Goal: Task Accomplishment & Management: Manage account settings

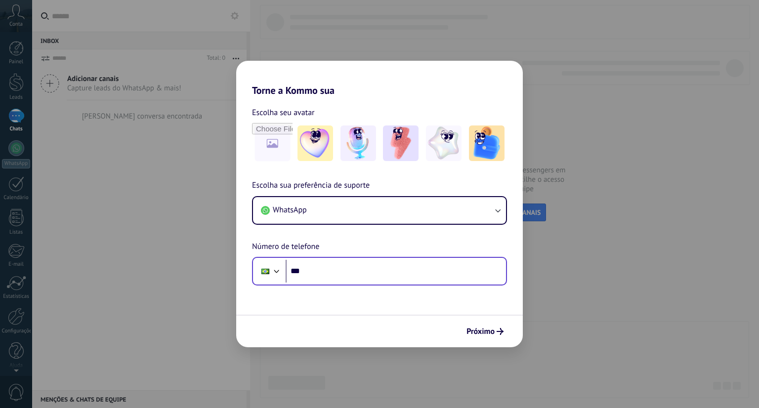
drag, startPoint x: 0, startPoint y: 0, endPoint x: 305, endPoint y: 267, distance: 405.7
click at [305, 267] on input "***" at bounding box center [396, 271] width 221 height 23
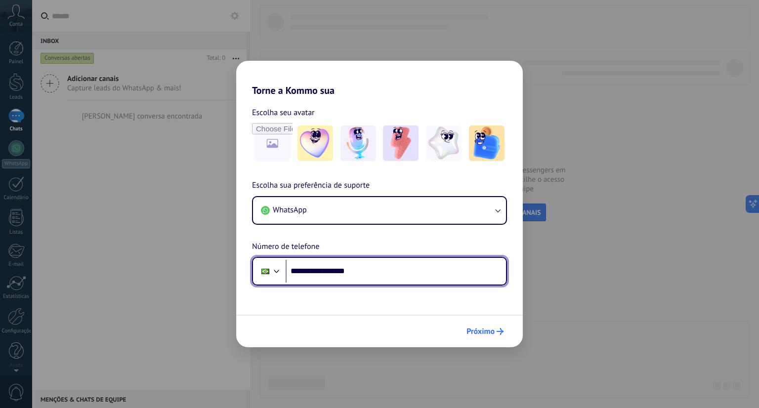
type input "**********"
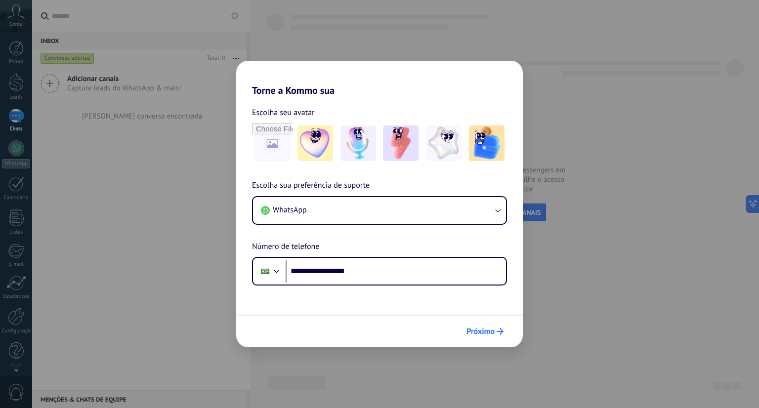
click at [488, 329] on span "Próximo" at bounding box center [481, 331] width 28 height 7
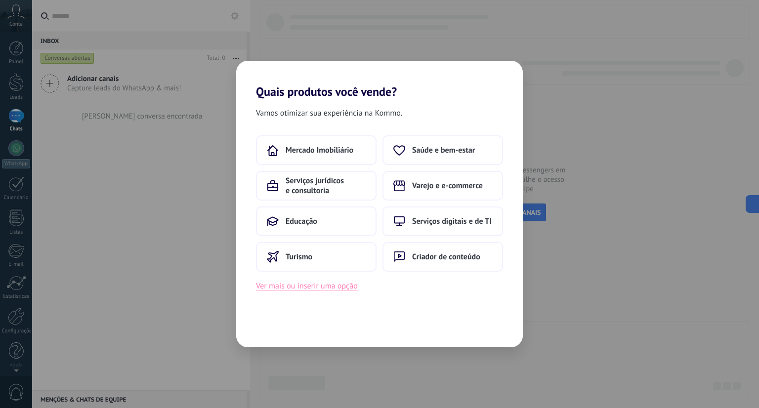
click at [314, 283] on button "Ver mais ou inserir uma opção" at bounding box center [307, 286] width 102 height 13
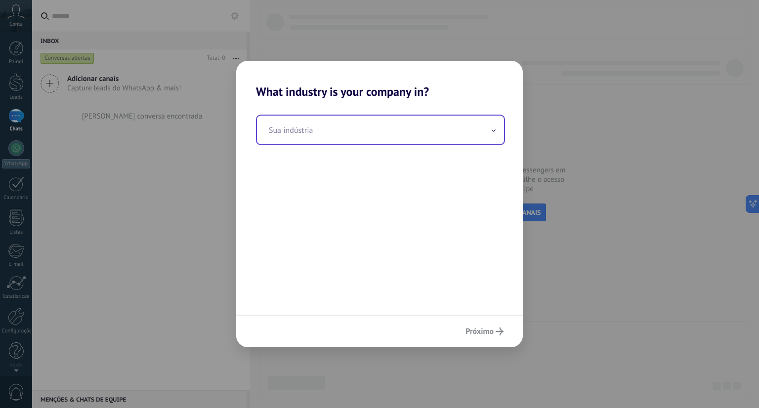
click at [326, 132] on input "text" at bounding box center [380, 130] width 247 height 29
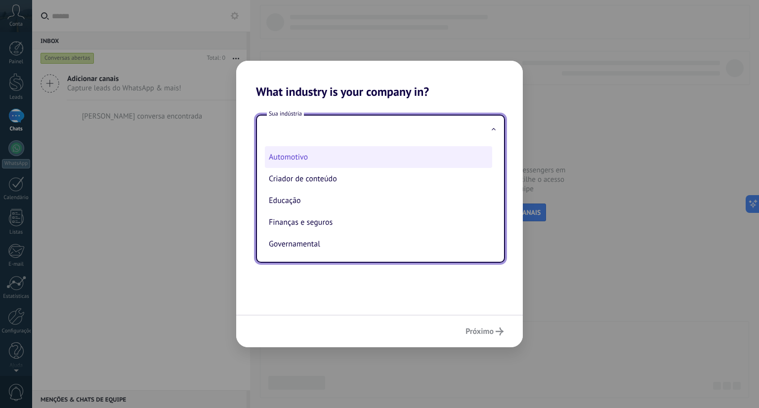
click at [310, 162] on li "Automotivo" at bounding box center [378, 157] width 227 height 22
type input "**********"
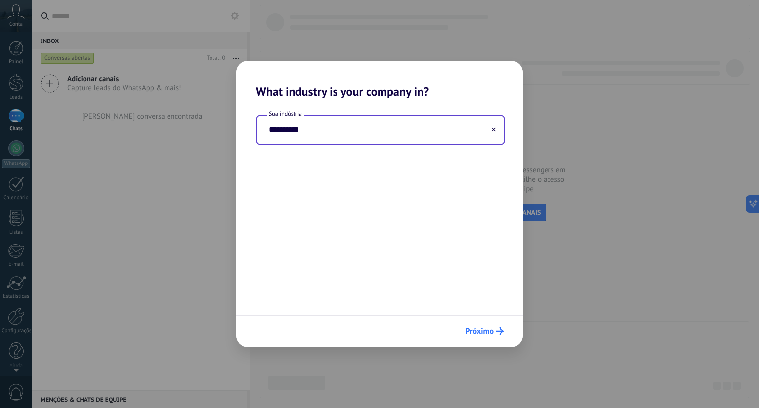
click at [489, 330] on span "Próximo" at bounding box center [480, 331] width 28 height 7
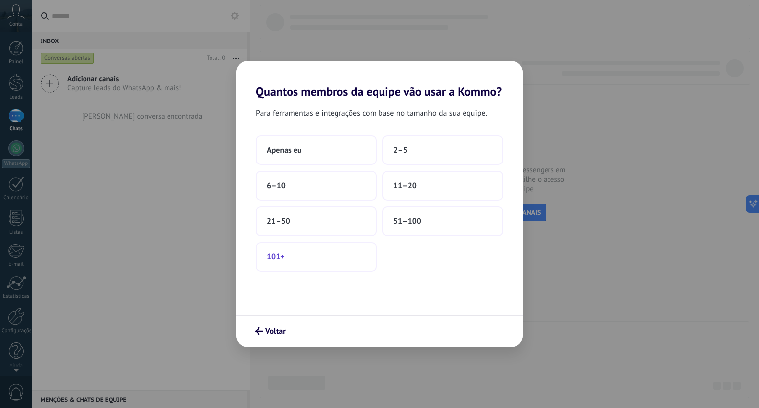
click at [311, 253] on button "101+" at bounding box center [316, 257] width 121 height 30
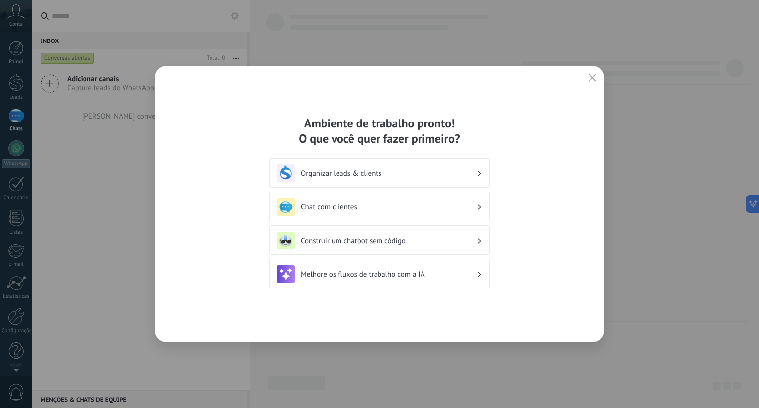
click at [393, 177] on h3 "Organizar leads & clients" at bounding box center [389, 173] width 176 height 9
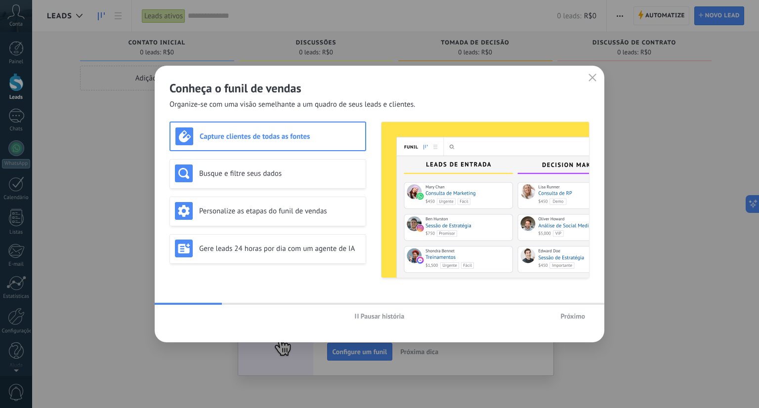
click at [591, 78] on icon "button" at bounding box center [593, 78] width 8 height 8
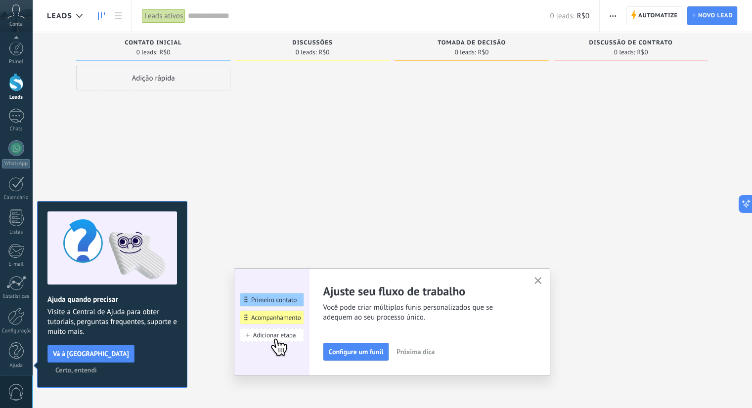
scroll to position [2, 0]
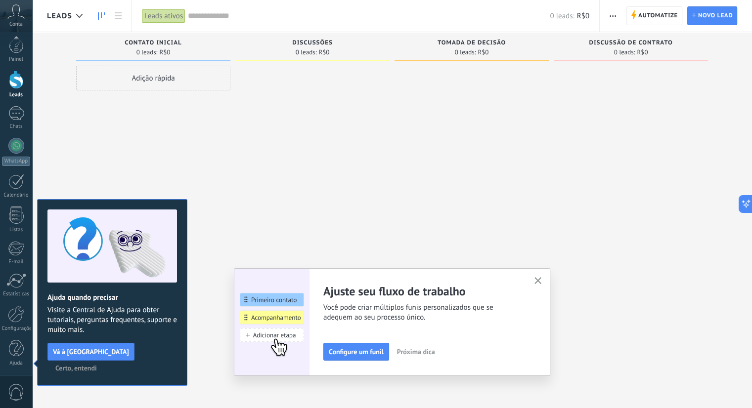
click at [548, 279] on div "Ajuste seu fluxo de trabalho Você pode criar múltiplos funis personalizados que…" at bounding box center [392, 322] width 316 height 108
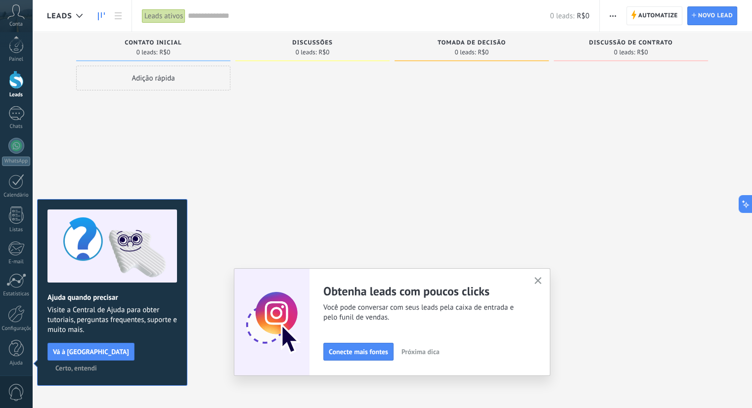
click at [541, 279] on icon "button" at bounding box center [538, 280] width 7 height 7
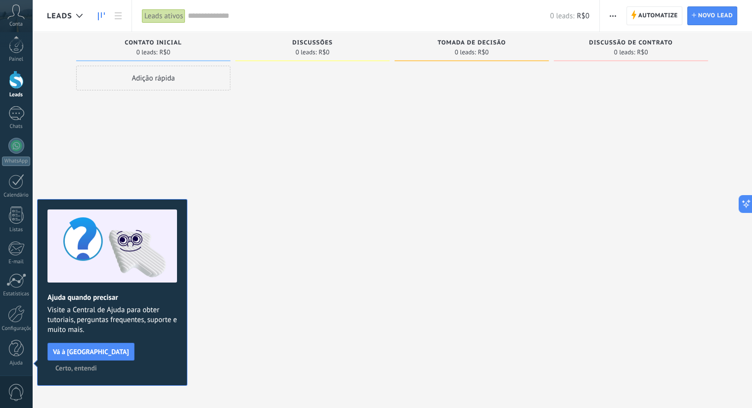
click at [97, 365] on span "Certo, entendi" at bounding box center [76, 368] width 42 height 7
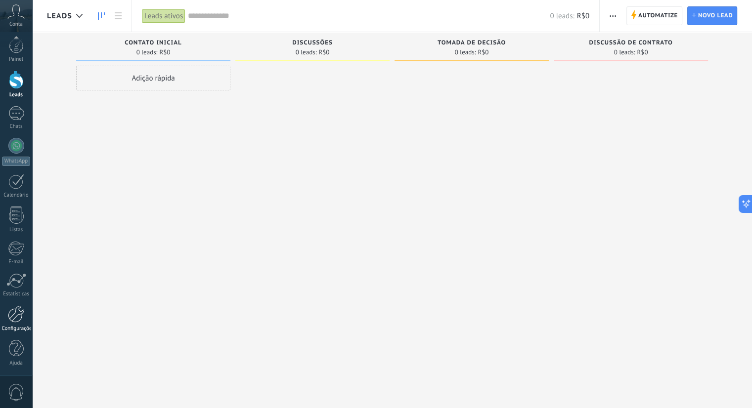
click at [10, 321] on div at bounding box center [16, 314] width 17 height 17
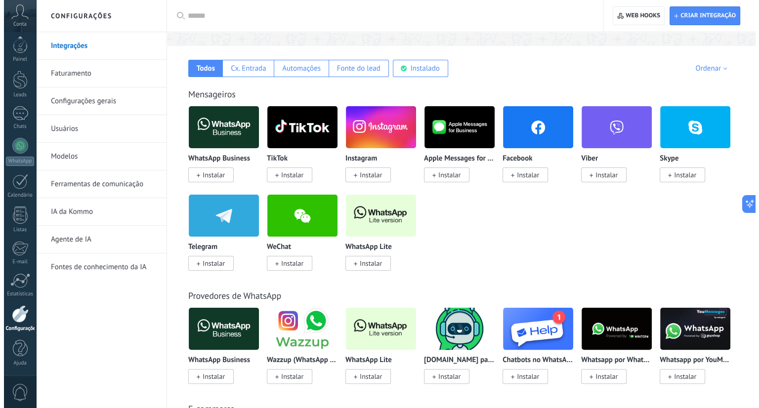
scroll to position [148, 0]
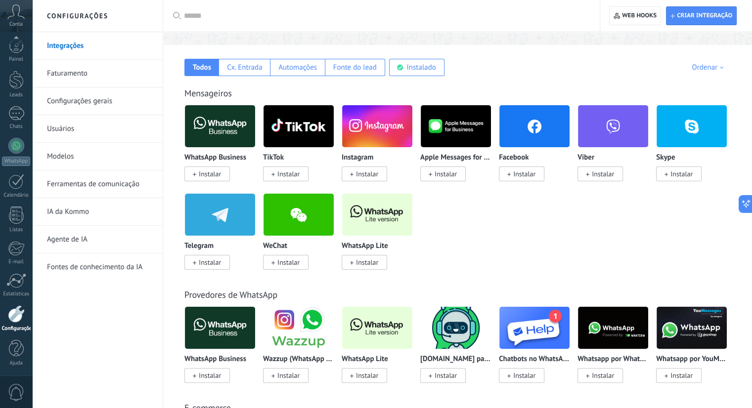
click at [355, 264] on span "Instalar" at bounding box center [364, 262] width 45 height 15
click at [364, 264] on span "Instalar" at bounding box center [367, 262] width 22 height 9
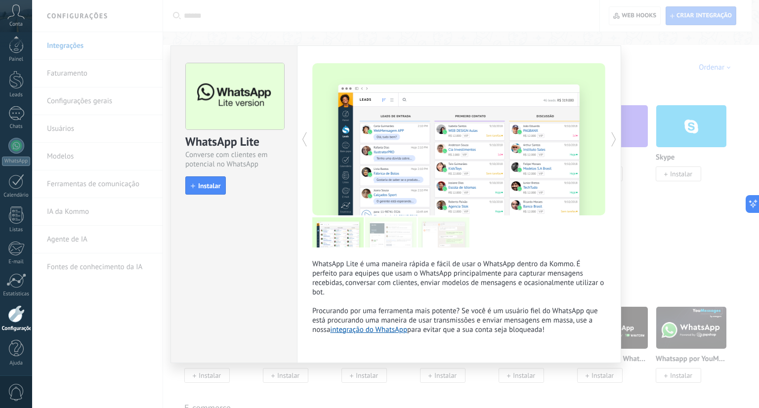
click at [214, 194] on div "WhatsApp Lite Converse com clientes em potencial no WhatsApp install Instalar" at bounding box center [234, 124] width 126 height 157
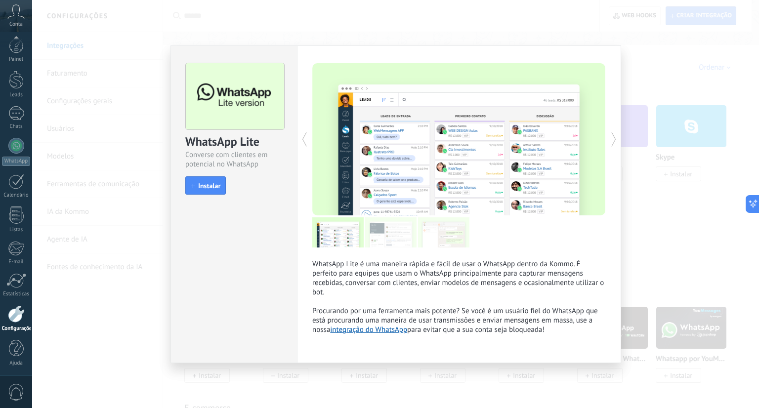
click at [199, 180] on button "Instalar" at bounding box center [205, 186] width 41 height 19
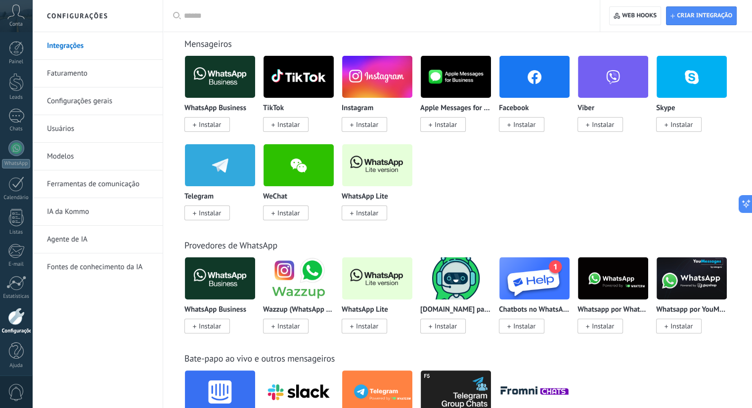
click at [374, 203] on div "WhatsApp Lite Instalar" at bounding box center [377, 205] width 71 height 25
click at [370, 213] on span "Instalar" at bounding box center [367, 213] width 22 height 9
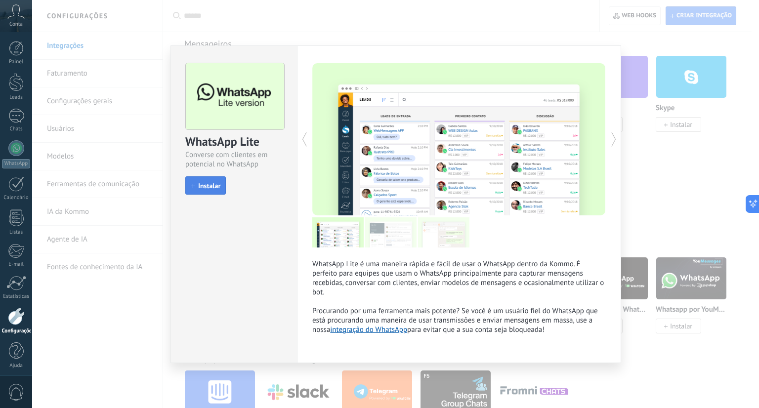
click at [200, 180] on button "Instalar" at bounding box center [205, 186] width 41 height 19
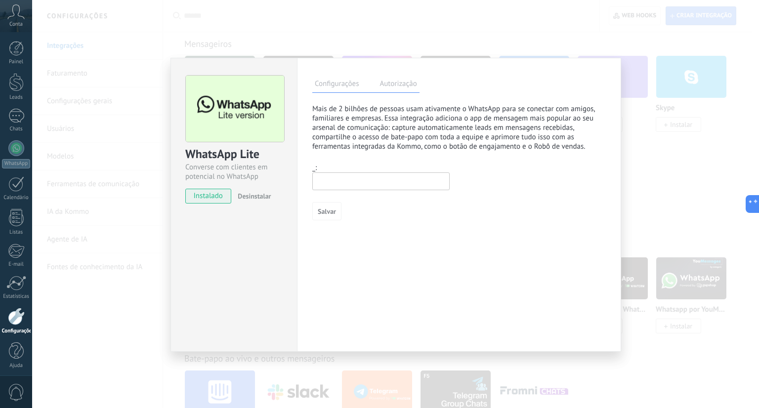
click at [403, 76] on div "Configurações Autorização" at bounding box center [365, 84] width 107 height 17
click at [396, 86] on label "Autorização" at bounding box center [398, 85] width 42 height 14
click at [349, 87] on label "Configurações" at bounding box center [336, 85] width 49 height 14
click at [121, 274] on div "WhatsApp Lite Converse com clientes em potencial no WhatsApp instalado Desinsta…" at bounding box center [395, 204] width 727 height 408
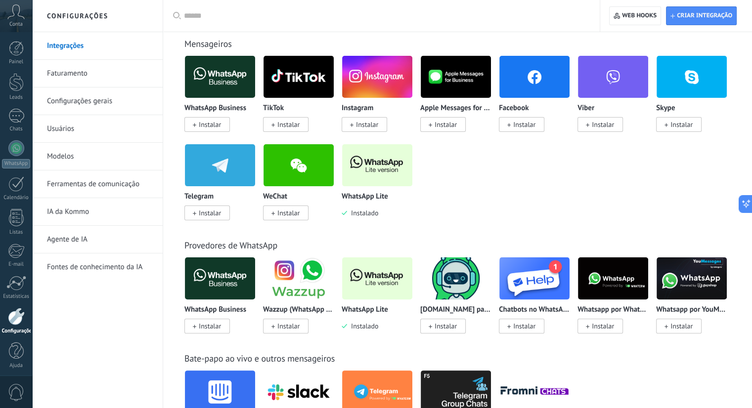
click at [380, 286] on img at bounding box center [377, 279] width 70 height 48
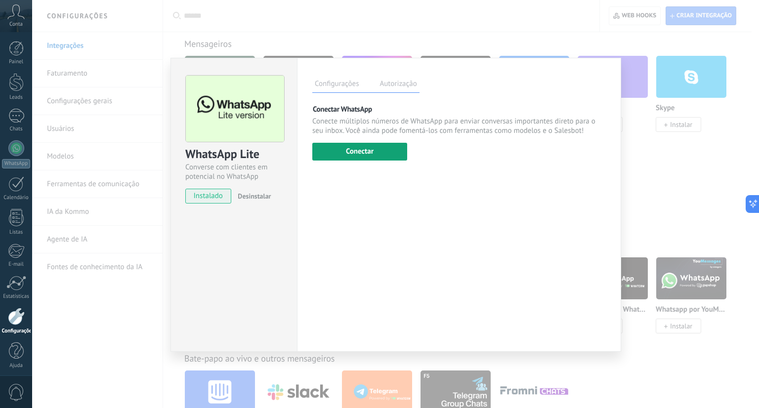
click at [368, 157] on button "Conectar" at bounding box center [359, 152] width 95 height 18
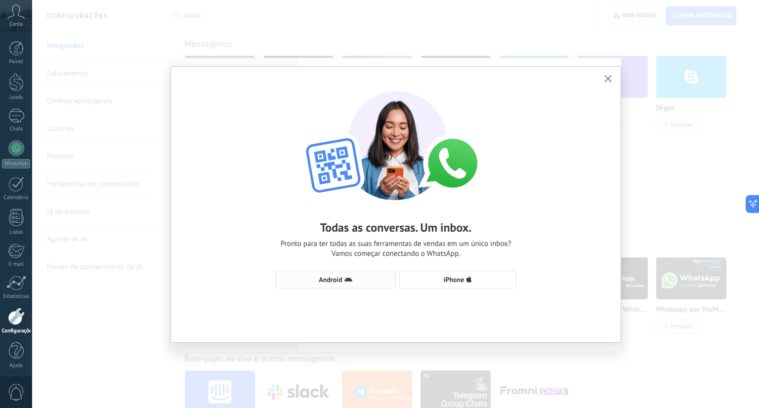
click at [350, 279] on use "button" at bounding box center [349, 279] width 8 height 4
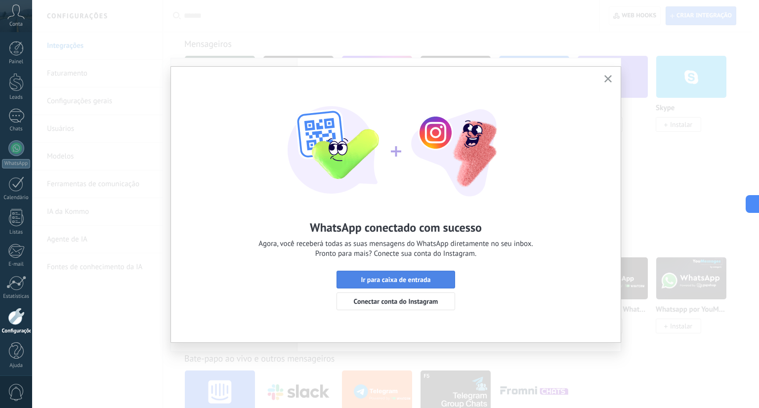
click at [353, 271] on button "Ir para caixa de entrada" at bounding box center [396, 280] width 119 height 18
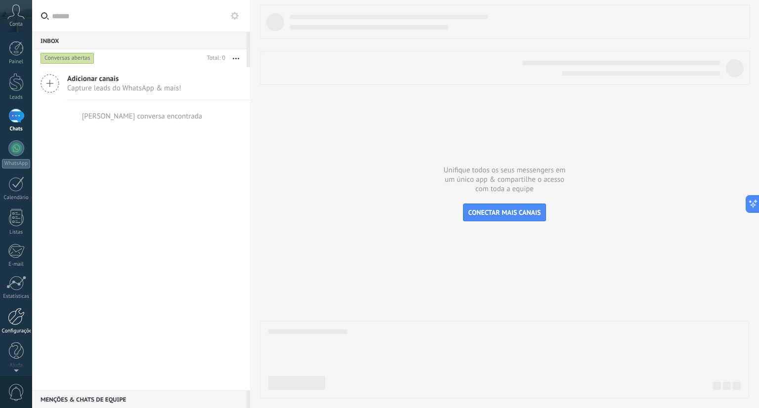
click at [9, 311] on div at bounding box center [16, 316] width 17 height 17
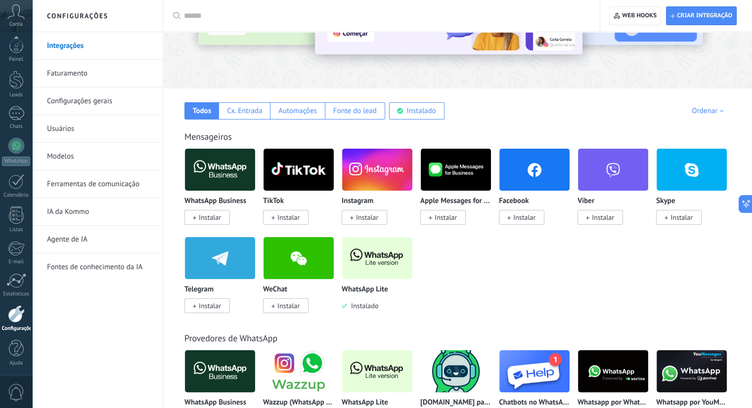
scroll to position [148, 0]
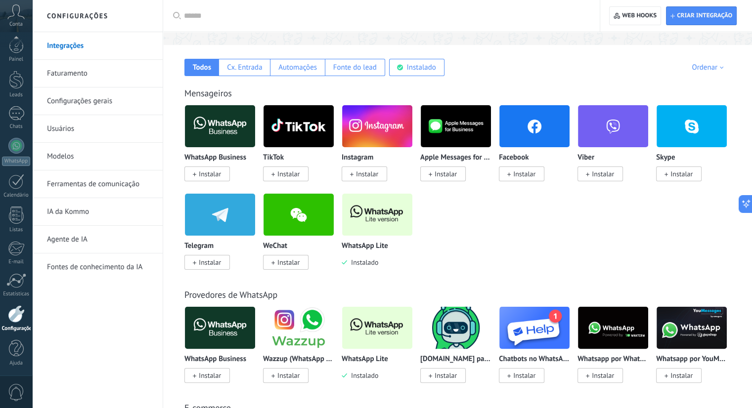
click at [370, 223] on img at bounding box center [377, 215] width 70 height 48
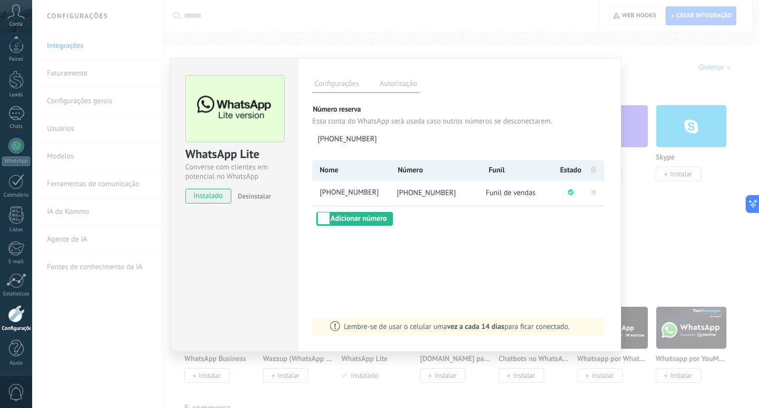
drag, startPoint x: 380, startPoint y: 194, endPoint x: 296, endPoint y: 200, distance: 83.8
click at [296, 200] on div "WhatsApp Lite Converse com clientes em potencial no WhatsApp instalado Desinsta…" at bounding box center [396, 205] width 451 height 294
click at [372, 196] on span "[PHONE_NUMBER]" at bounding box center [354, 193] width 72 height 10
click at [385, 192] on input "**********" at bounding box center [354, 193] width 72 height 10
type input "*"
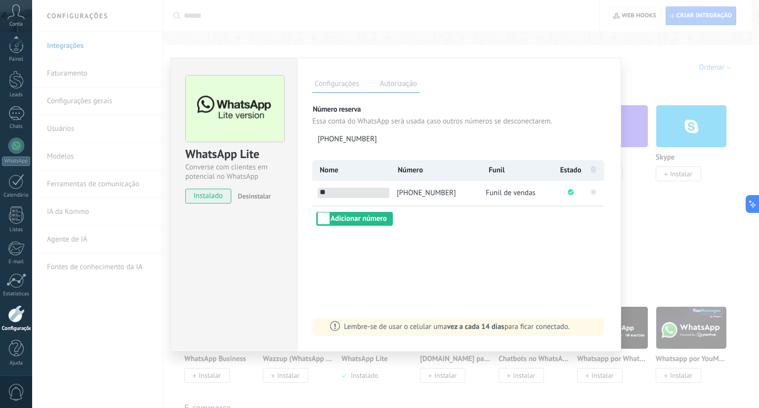
type input "*"
type input "*****"
click at [262, 279] on div "WhatsApp Lite Converse com clientes em potencial no WhatsApp instalado Desinsta…" at bounding box center [234, 205] width 127 height 294
click at [98, 331] on div "WhatsApp Lite Converse com clientes em potencial no WhatsApp instalado Desinsta…" at bounding box center [395, 204] width 727 height 408
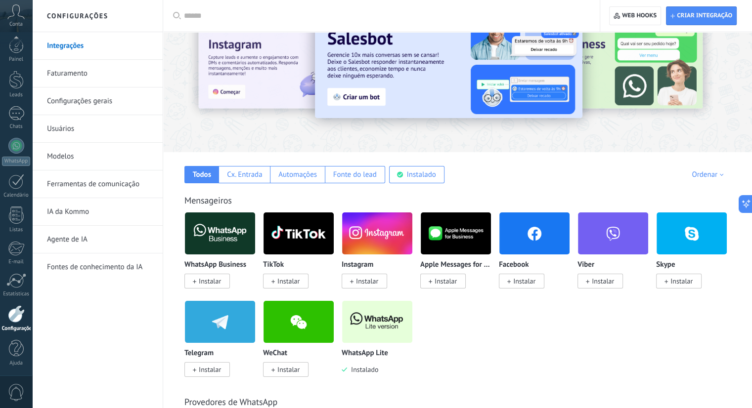
scroll to position [0, 0]
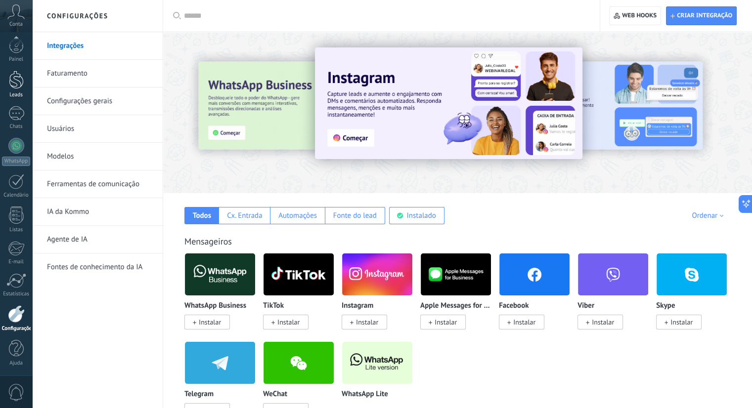
click at [9, 87] on div at bounding box center [16, 80] width 15 height 18
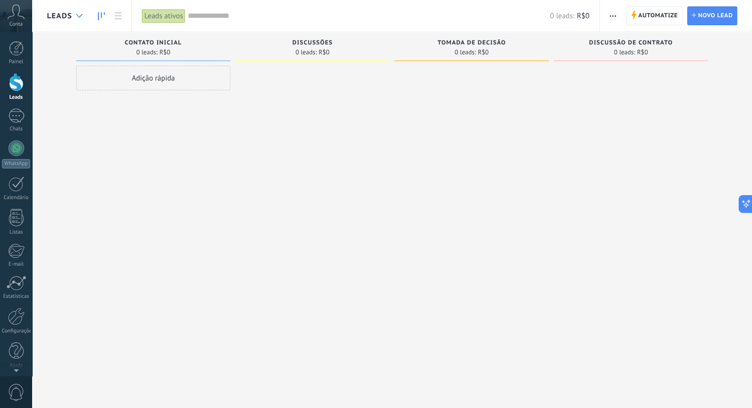
click at [74, 15] on div at bounding box center [79, 15] width 16 height 19
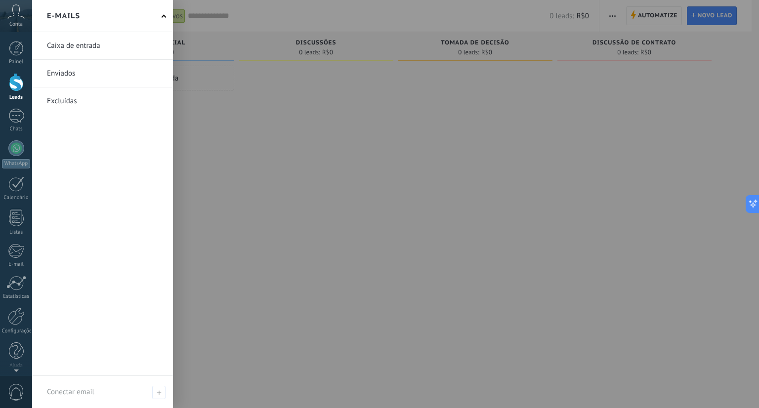
click at [318, 117] on div at bounding box center [411, 204] width 759 height 408
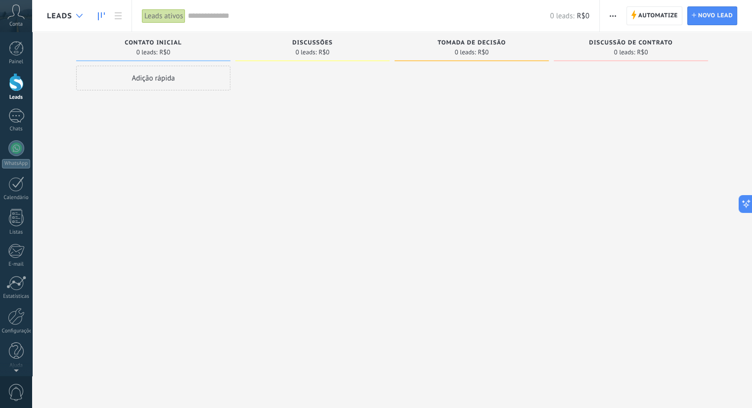
click at [78, 15] on icon at bounding box center [79, 16] width 6 height 4
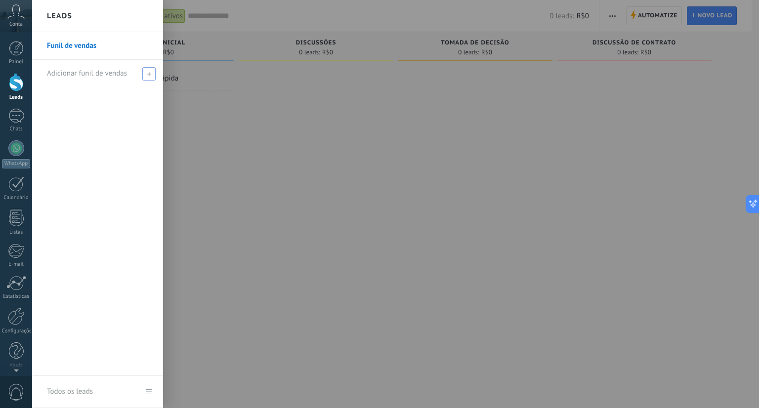
click at [152, 76] on span at bounding box center [148, 73] width 13 height 13
click at [397, 111] on div at bounding box center [411, 204] width 759 height 408
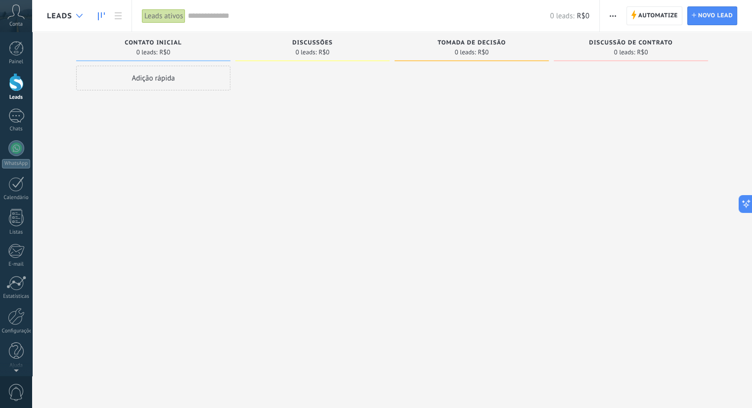
click at [80, 16] on use at bounding box center [79, 16] width 6 height 4
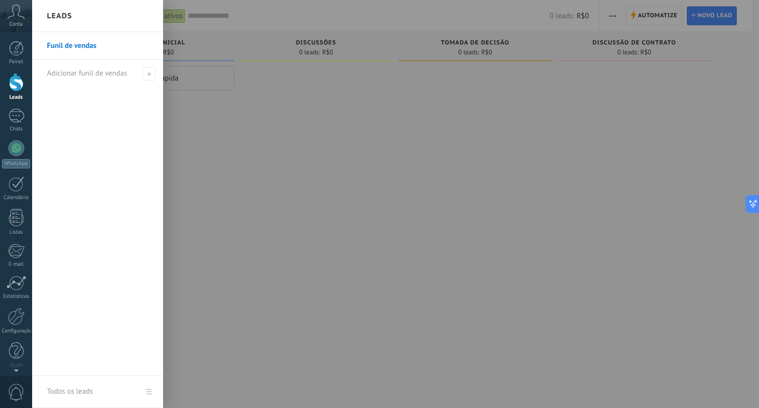
click at [362, 161] on div at bounding box center [411, 204] width 759 height 408
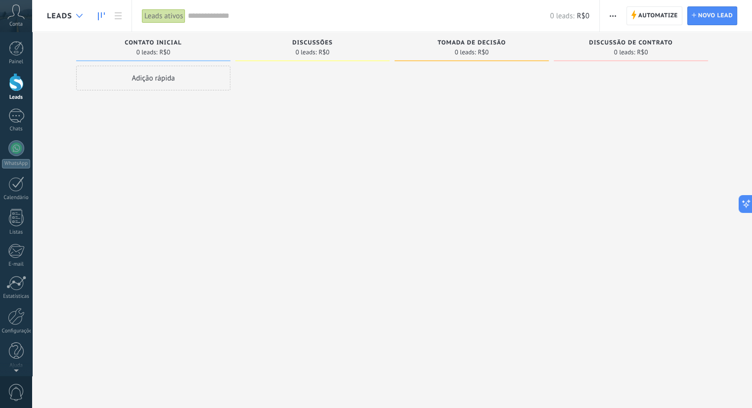
click at [78, 13] on div at bounding box center [79, 15] width 16 height 19
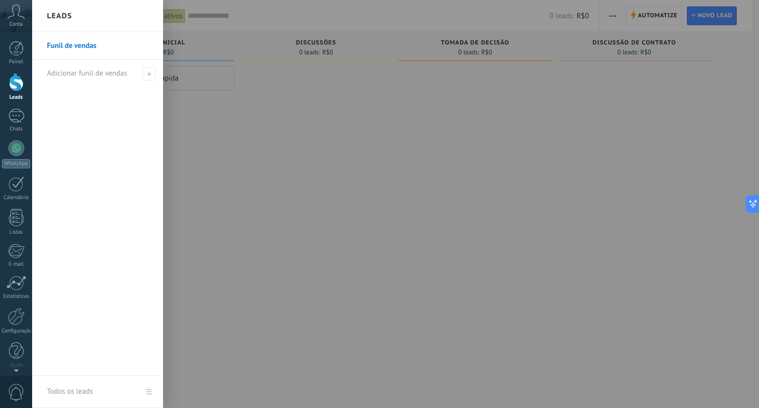
click at [451, 186] on div at bounding box center [411, 204] width 759 height 408
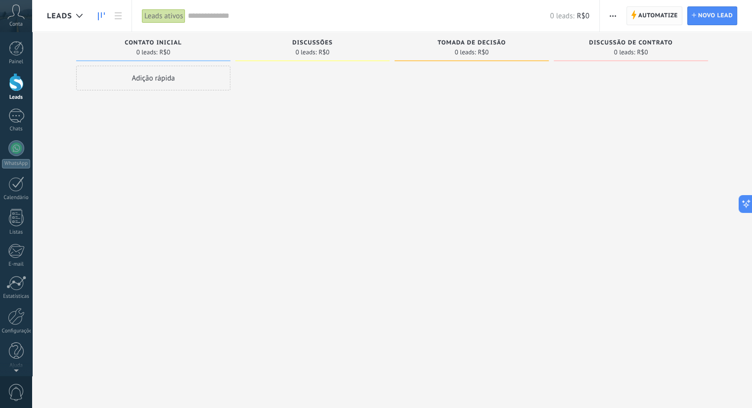
click at [649, 18] on span "Automatize" at bounding box center [658, 16] width 40 height 18
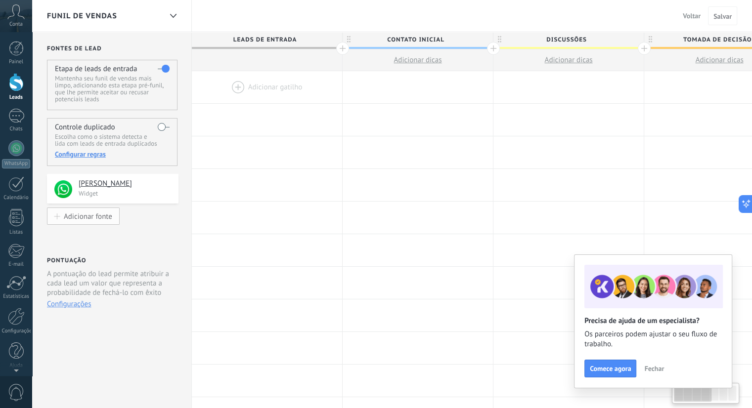
click at [84, 219] on div "Adicionar fonte" at bounding box center [88, 216] width 48 height 8
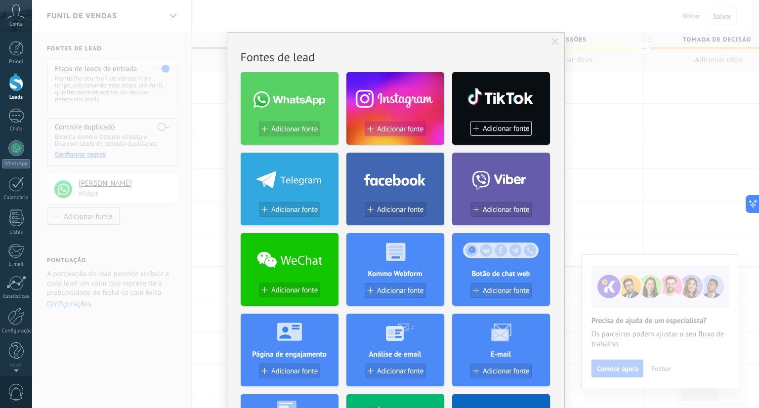
click at [386, 127] on span "Adicionar fonte" at bounding box center [400, 129] width 46 height 8
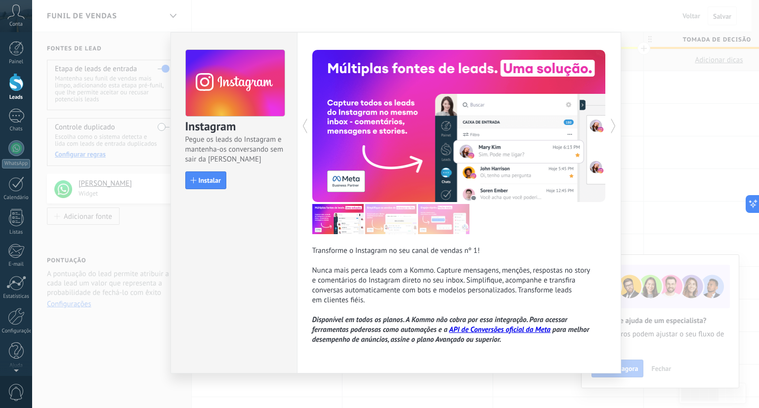
click at [203, 187] on button "Instalar" at bounding box center [205, 181] width 41 height 18
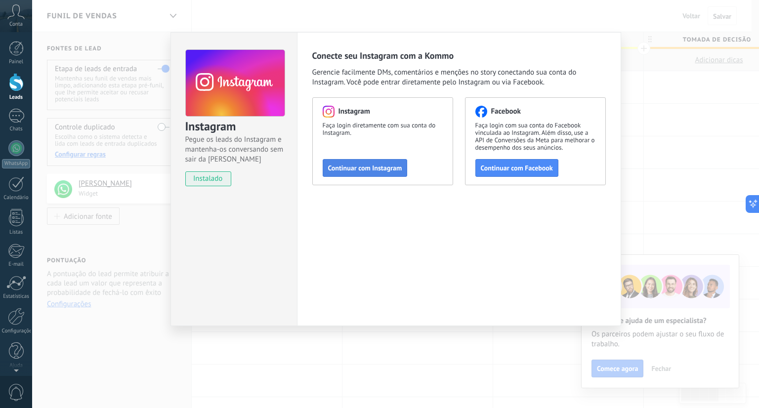
click at [323, 169] on button "Continuar com Instagram" at bounding box center [365, 168] width 85 height 18
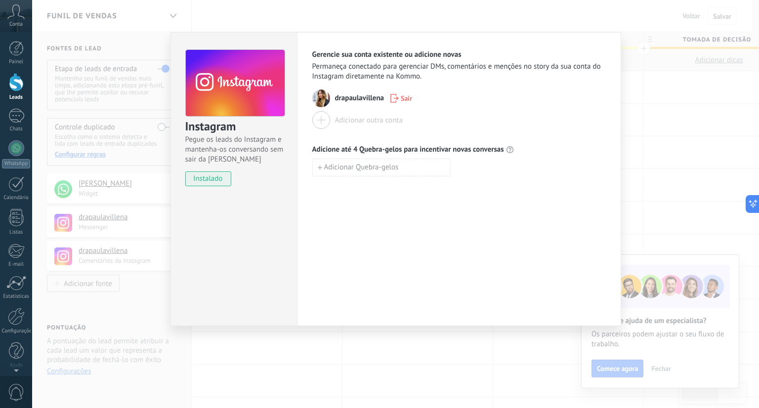
click at [348, 235] on div "Gerencie sua conta existente ou adicione novas Permaneça conectado para gerenci…" at bounding box center [459, 179] width 324 height 294
click at [352, 169] on span "Adicionar Quebra-gelos" at bounding box center [361, 167] width 75 height 7
click at [332, 257] on div "Gerencie sua conta existente ou adicione novas Permaneça conectado para gerenci…" at bounding box center [459, 179] width 324 height 294
click at [338, 121] on div "Adicionar outra conta" at bounding box center [369, 120] width 68 height 9
click at [244, 260] on div "Instagram Pegue os leads do Instagram e mantenha-os conversando sem sair da Kom…" at bounding box center [234, 179] width 127 height 294
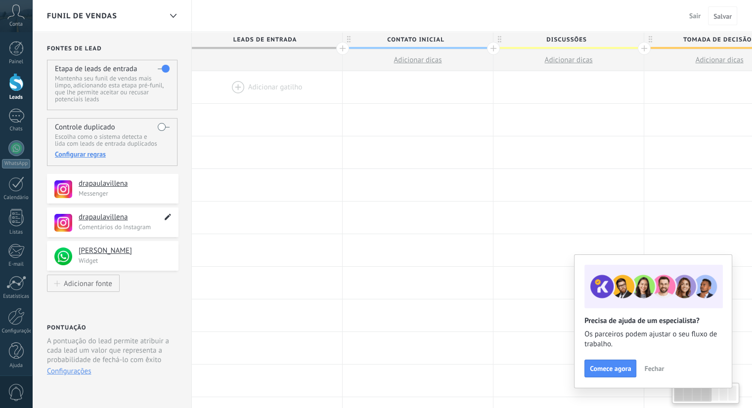
click at [166, 214] on icon at bounding box center [167, 217] width 11 height 12
click at [168, 217] on use at bounding box center [167, 217] width 8 height 6
click at [652, 372] on span "Fechar" at bounding box center [654, 368] width 20 height 7
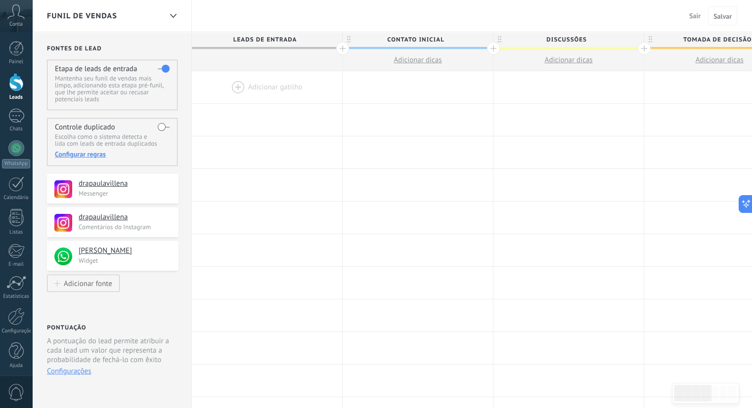
click at [696, 12] on span "Sair" at bounding box center [694, 15] width 11 height 9
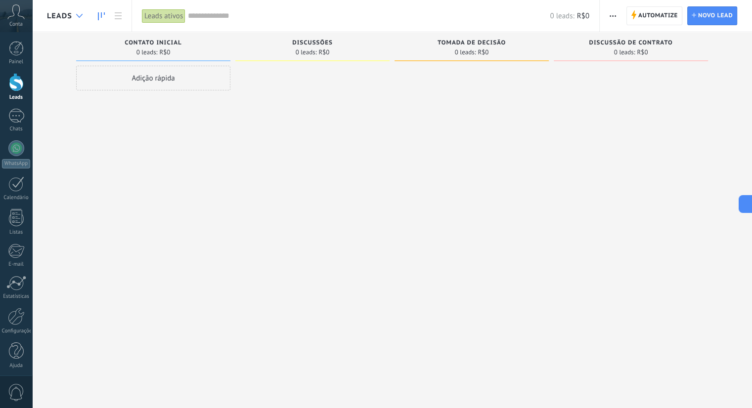
click at [72, 14] on div at bounding box center [79, 15] width 16 height 19
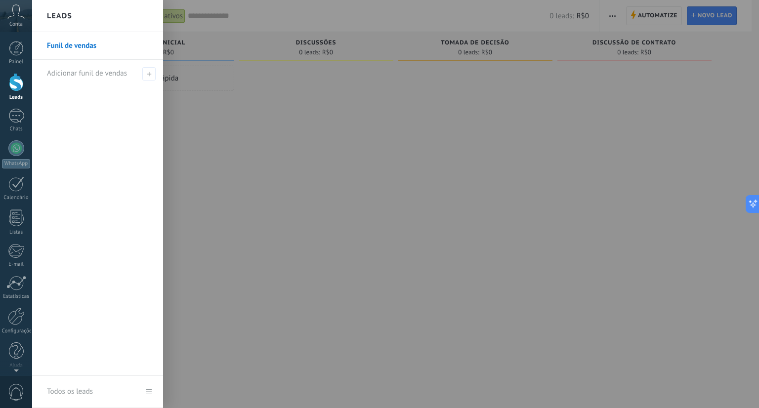
click at [241, 174] on div at bounding box center [411, 204] width 759 height 408
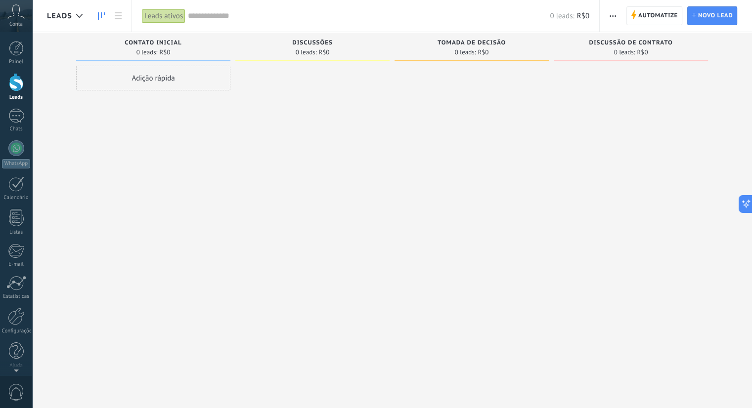
click at [274, 238] on div at bounding box center [312, 205] width 154 height 279
click at [237, 173] on div at bounding box center [312, 205] width 154 height 279
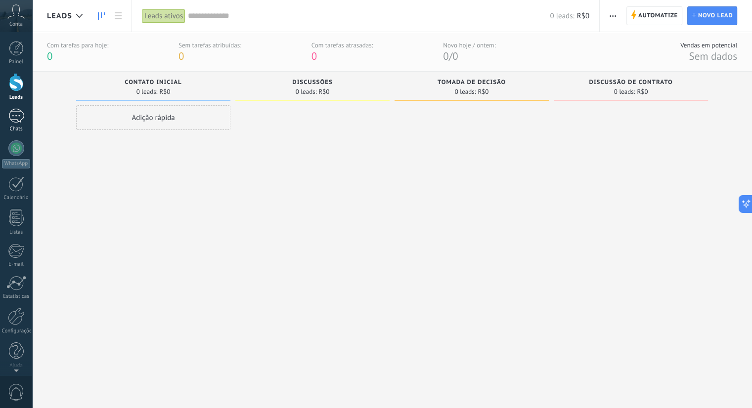
click at [14, 117] on div at bounding box center [16, 116] width 16 height 14
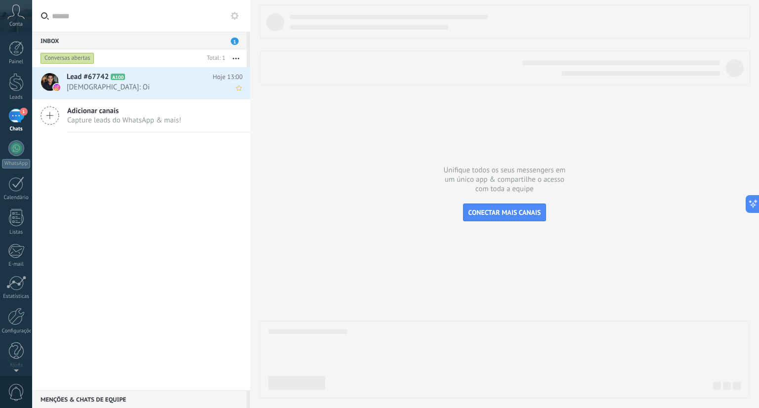
click at [130, 92] on div "Lead #67742 A100 Hoje 13:00 santos Mathyas: Oi" at bounding box center [158, 82] width 183 height 31
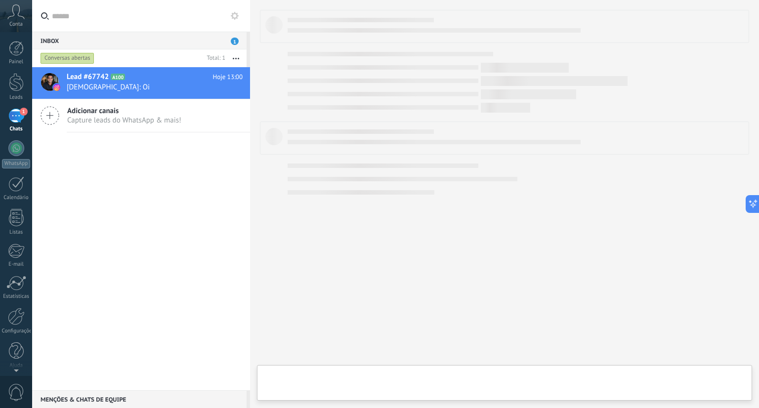
type textarea "**********"
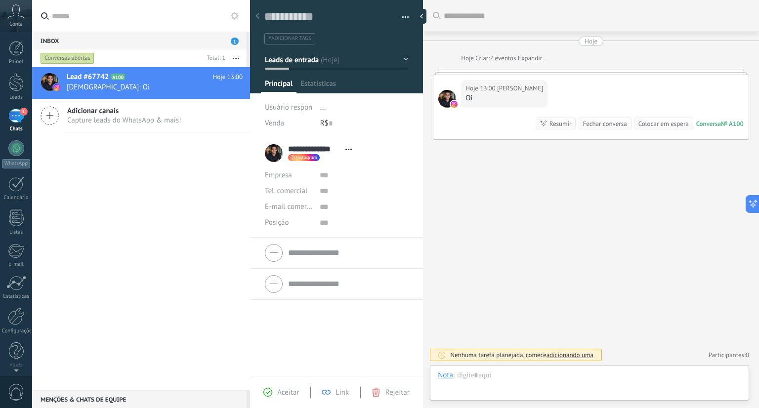
scroll to position [14, 0]
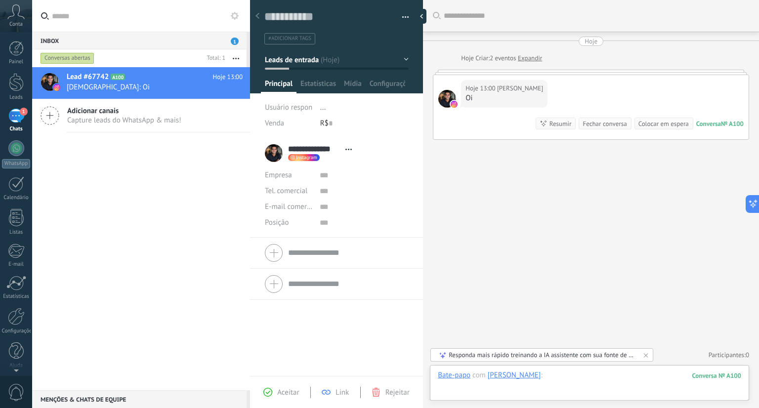
click at [571, 380] on div at bounding box center [590, 386] width 304 height 30
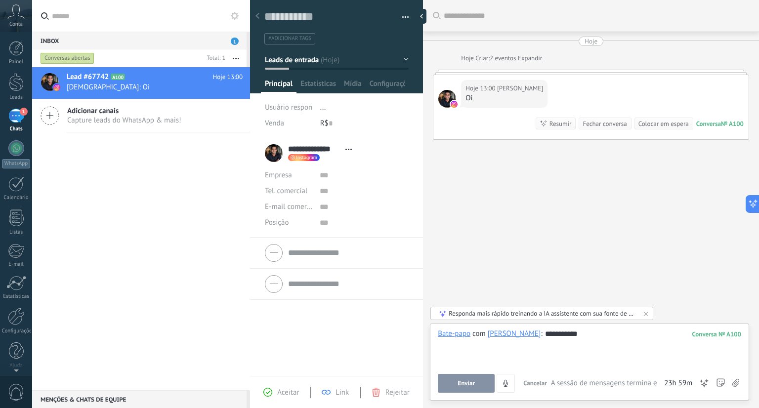
click at [473, 379] on button "Enviar" at bounding box center [466, 383] width 57 height 19
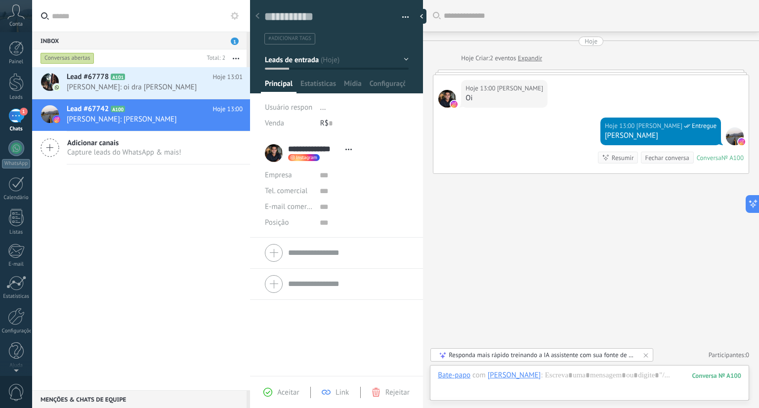
click at [130, 216] on div "Lead #67778 A101 Hoje 13:01 Mathyas: oi dra paula Lead #67742 A100 Hoje 13:00" at bounding box center [141, 228] width 218 height 323
click at [123, 80] on span "A101" at bounding box center [118, 77] width 14 height 6
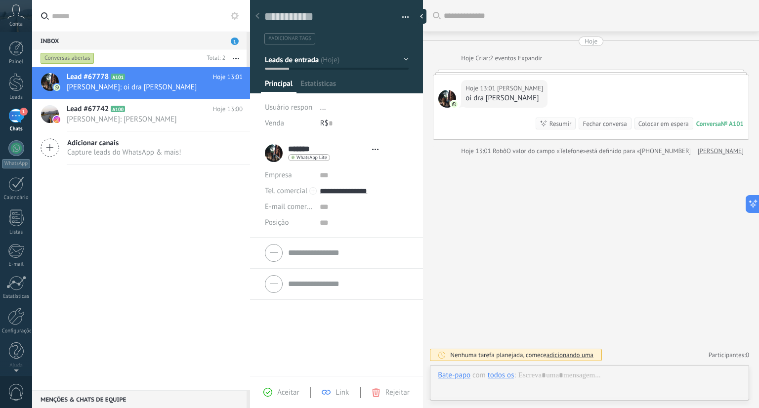
scroll to position [14, 0]
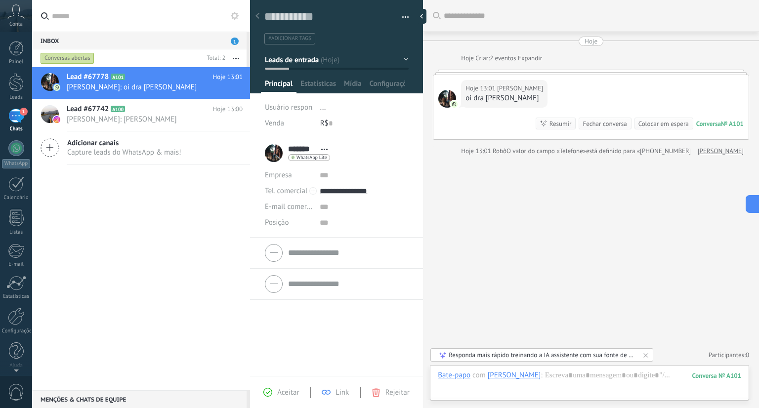
click at [118, 249] on div "Lead #67778 A101 Hoje 13:01 Mathyas: oi dra paula Lead #67742 A100 Hoje 13:00" at bounding box center [141, 228] width 218 height 323
click at [401, 15] on button "button" at bounding box center [402, 17] width 14 height 15
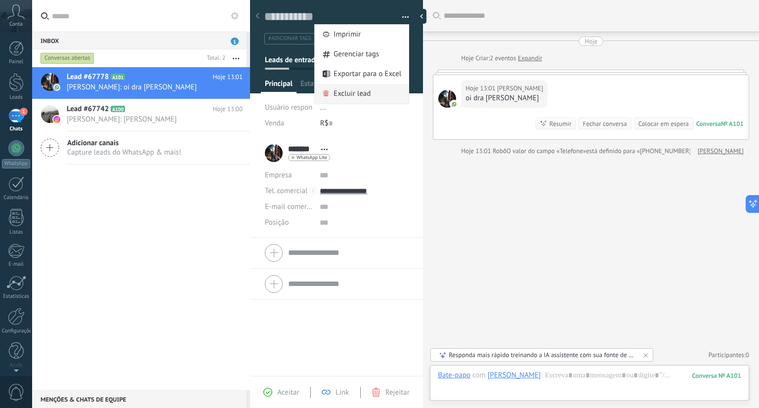
click at [340, 90] on span "Excluir lead" at bounding box center [352, 94] width 37 height 20
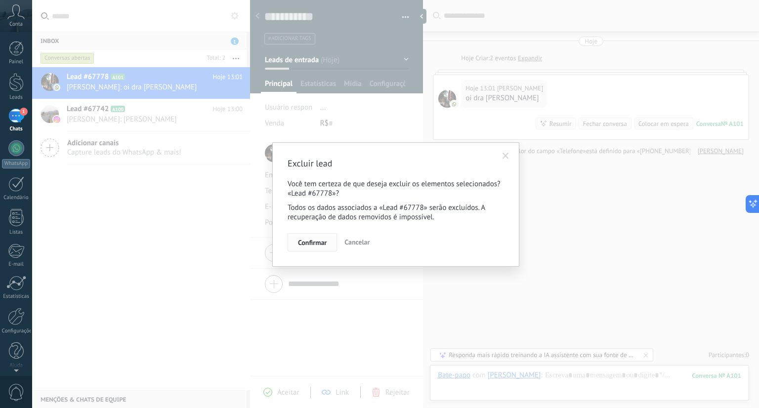
click at [313, 244] on span "Confirmar" at bounding box center [312, 242] width 29 height 7
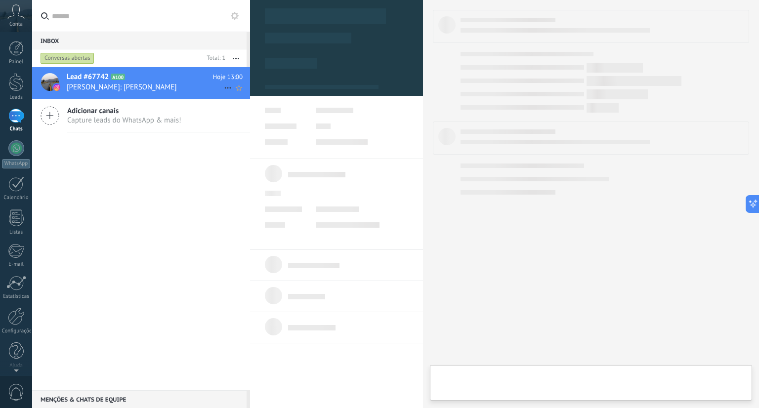
click at [141, 81] on h2 "Lead #67742 A100" at bounding box center [140, 77] width 146 height 10
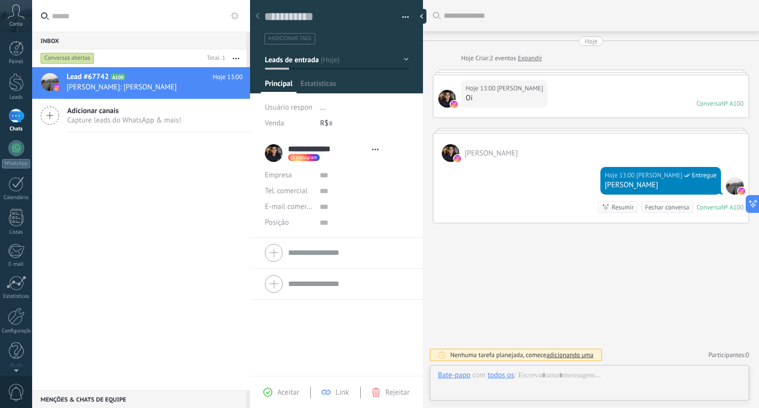
type textarea "**********"
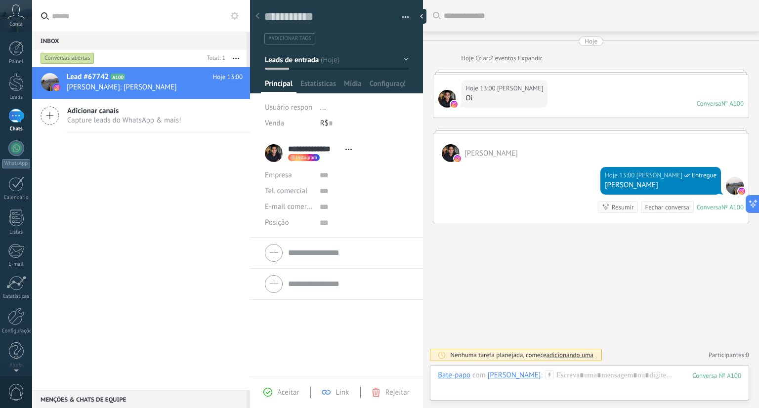
click at [404, 16] on button "button" at bounding box center [402, 17] width 14 height 15
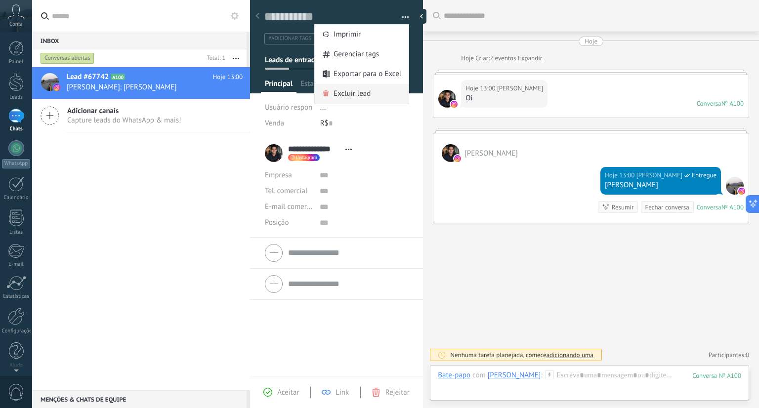
click at [362, 94] on span "Excluir lead" at bounding box center [352, 94] width 37 height 20
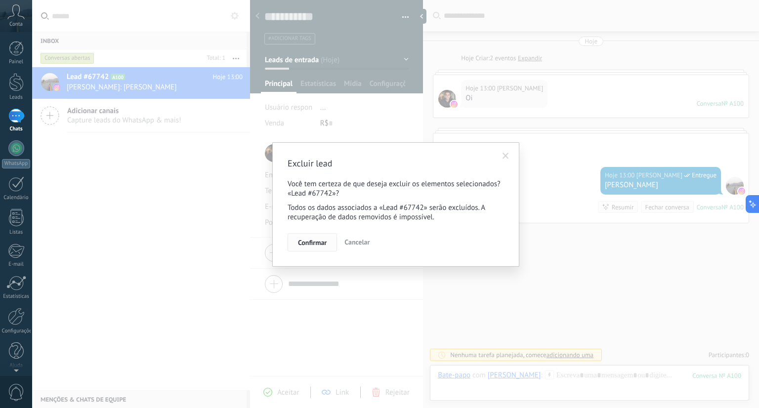
click at [314, 244] on span "Confirmar" at bounding box center [312, 242] width 29 height 7
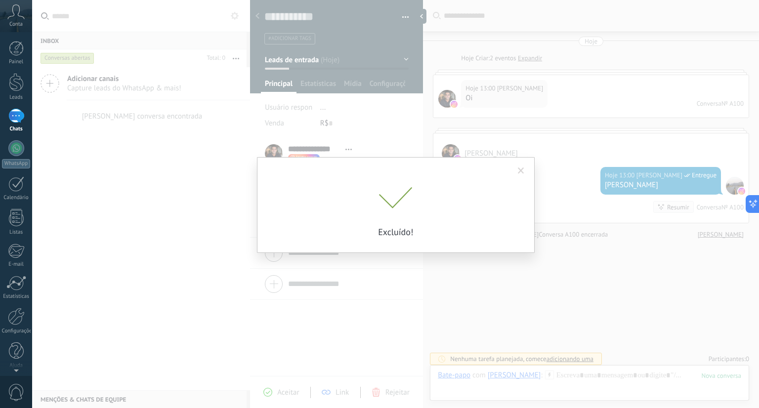
scroll to position [3, 0]
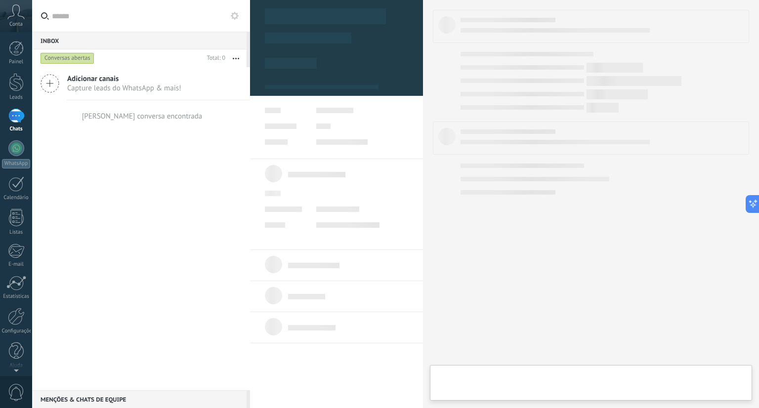
click at [190, 259] on div "Adicionar canais Capture leads do WhatsApp & mais! Nenhuma conversa encontrada" at bounding box center [141, 228] width 218 height 323
